Goal: Check status

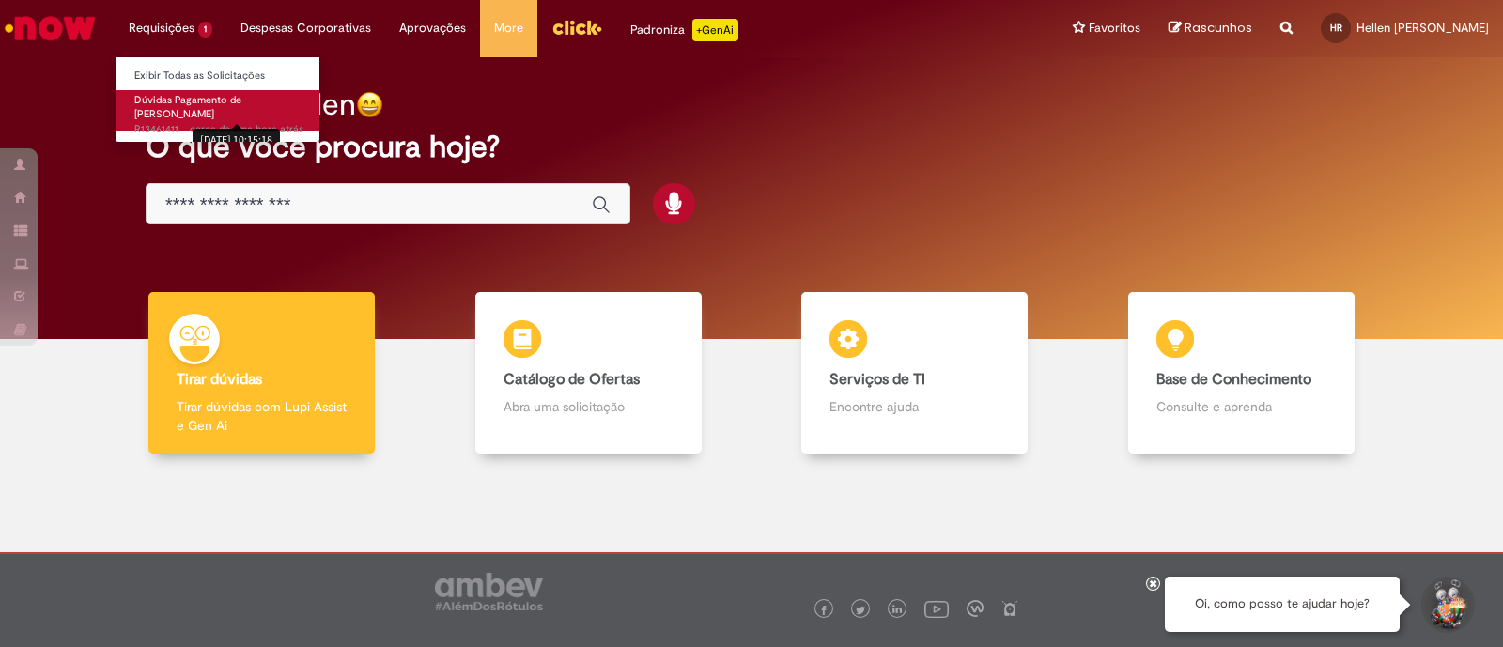
click at [194, 122] on sn-time-ago "cerca de uma hora atrás cerca de uma hora atrás 29/08/2025 10:15:18" at bounding box center [247, 129] width 114 height 14
